Goal: Find specific fact: Find specific fact

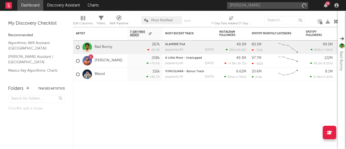
type input "[PERSON_NAME]"
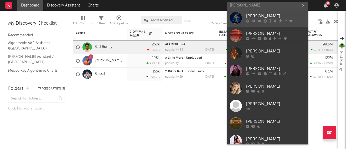
click at [263, 19] on div at bounding box center [275, 20] width 59 height 3
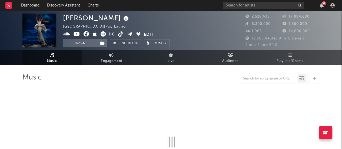
click at [272, 37] on span "12,508,843 Monthly Listeners" at bounding box center [274, 39] width 59 height 4
select select "6m"
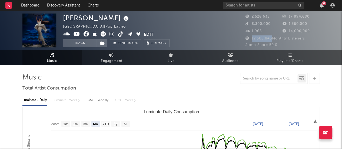
drag, startPoint x: 271, startPoint y: 38, endPoint x: 251, endPoint y: 39, distance: 19.8
click at [251, 39] on span "12,508,843 Monthly Listeners" at bounding box center [274, 39] width 59 height 4
click at [269, 22] on span "8,300,000" at bounding box center [257, 24] width 25 height 4
drag, startPoint x: 272, startPoint y: 23, endPoint x: 250, endPoint y: 26, distance: 22.1
click at [250, 26] on div "8,300,000" at bounding box center [263, 24] width 37 height 6
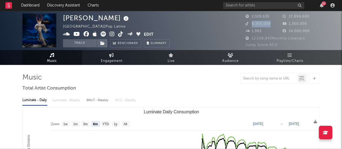
copy span "8,300,000"
drag, startPoint x: 288, startPoint y: 16, endPoint x: 316, endPoint y: 17, distance: 27.6
click at [316, 17] on div "17,894,680" at bounding box center [300, 17] width 37 height 6
copy span "17,894,680"
drag, startPoint x: 288, startPoint y: 25, endPoint x: 310, endPoint y: 23, distance: 22.0
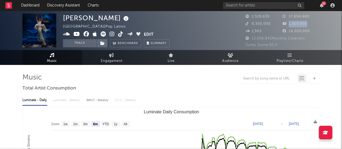
click at [310, 23] on div "1,360,000" at bounding box center [300, 24] width 37 height 6
copy span "1,360,000"
